Goal: Find specific page/section: Find specific page/section

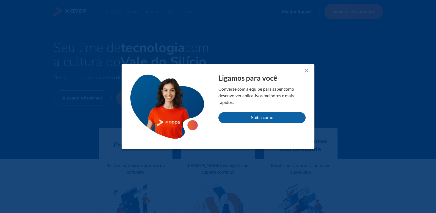
click at [305, 72] on line at bounding box center [306, 70] width 3 height 3
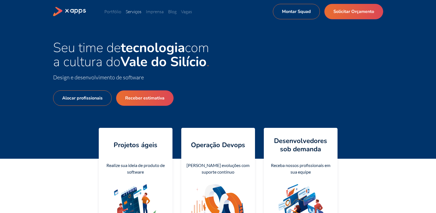
click at [134, 12] on link "Serviços" at bounding box center [134, 12] width 16 height 6
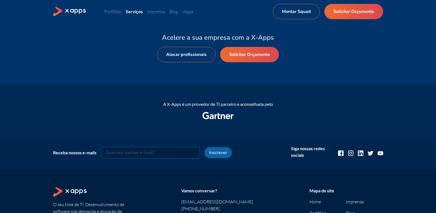
scroll to position [385, 0]
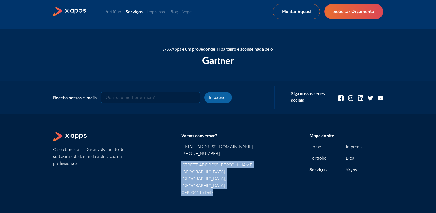
drag, startPoint x: 182, startPoint y: 164, endPoint x: 219, endPoint y: 177, distance: 39.4
click at [219, 177] on span "Rua Rodrigo Vieira, 126 Jardim Vila Mariana. São Paulo, SP. CEP: 04115-060" at bounding box center [218, 178] width 74 height 34
copy span "Rua Rodrigo Vieira, 126 Jardim Vila Mariana. São Paulo, SP. CEP: 04115-060"
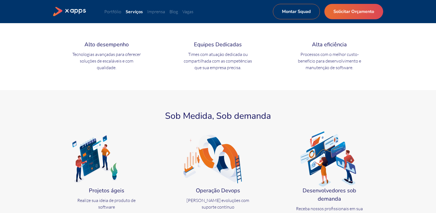
scroll to position [0, 0]
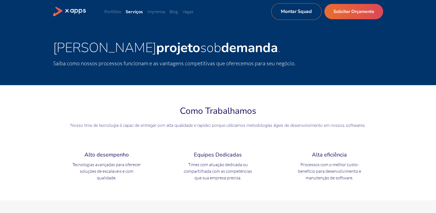
click at [301, 12] on link "Montar Squad" at bounding box center [296, 11] width 50 height 17
